Goal: Find specific page/section: Find specific page/section

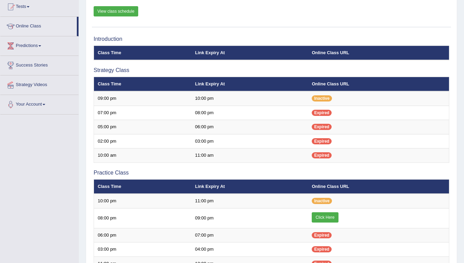
scroll to position [77, 0]
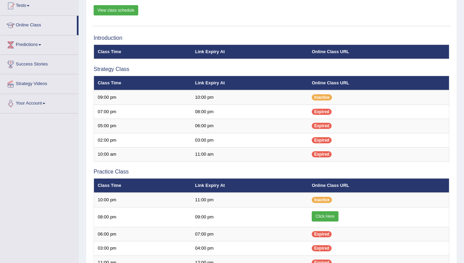
click at [326, 218] on link "Click Here" at bounding box center [325, 216] width 26 height 10
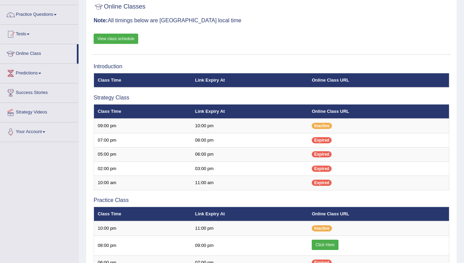
scroll to position [49, 0]
